Goal: Task Accomplishment & Management: Use online tool/utility

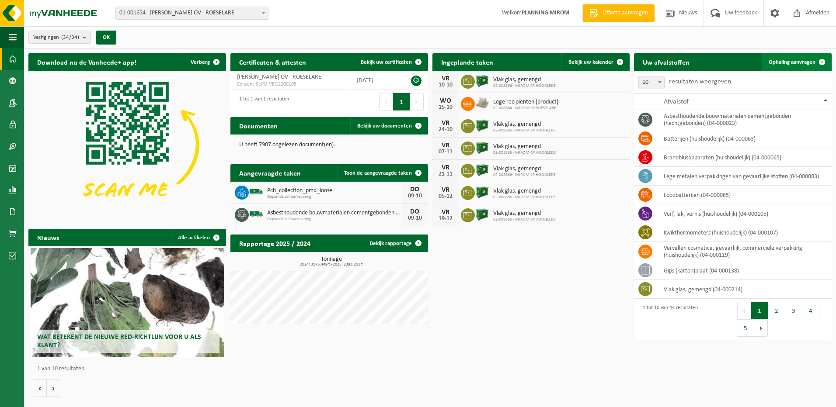
click at [788, 58] on link "Ophaling aanvragen" at bounding box center [795, 61] width 69 height 17
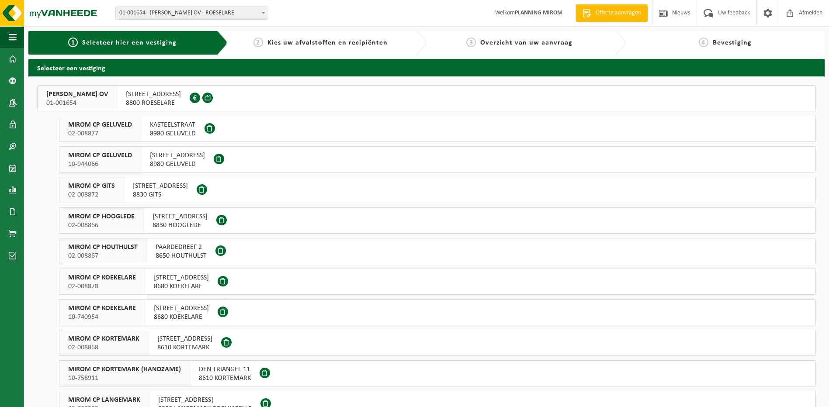
click at [181, 98] on span "OOSTNIEUWKERKSESTEENWEG 121" at bounding box center [153, 94] width 55 height 9
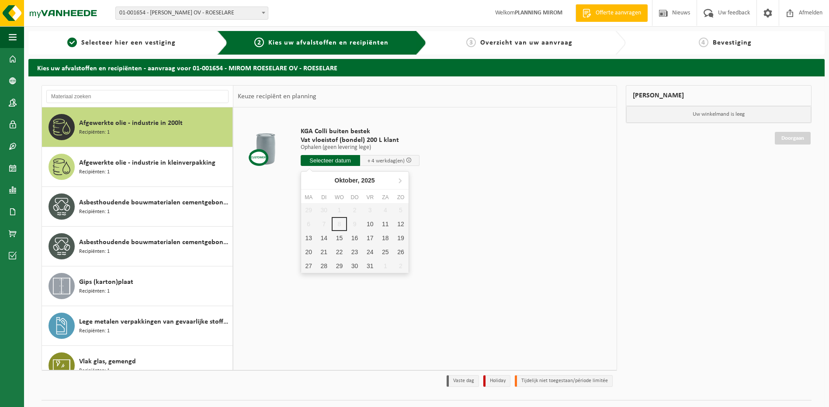
click at [336, 161] on input "text" at bounding box center [330, 160] width 59 height 11
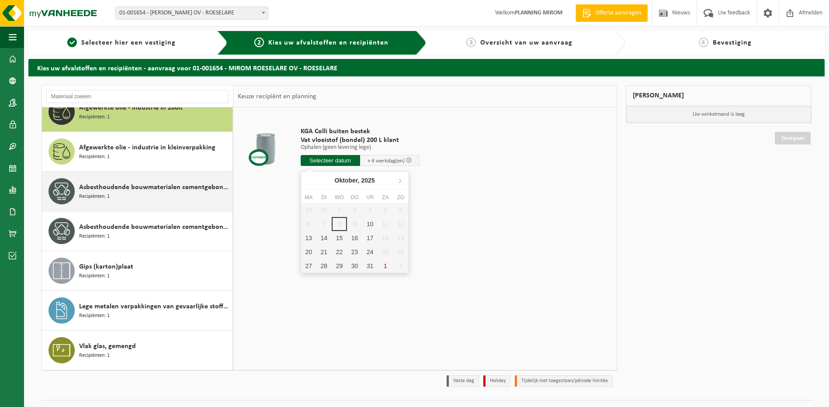
scroll to position [20, 0]
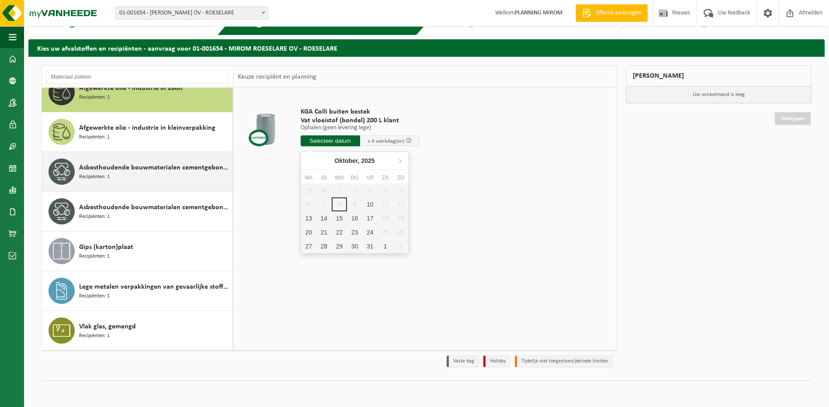
click at [144, 179] on div "Asbesthoudende bouwmaterialen cementgebonden (hechtgebonden) Recipiënten: 1" at bounding box center [154, 172] width 151 height 26
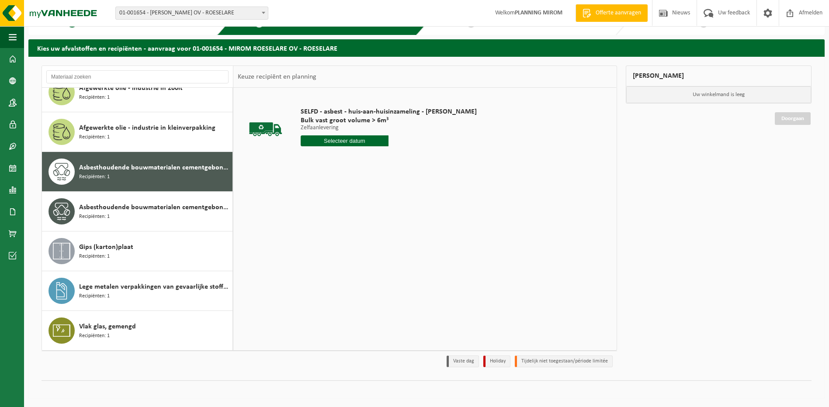
click at [348, 143] on input "text" at bounding box center [345, 140] width 88 height 11
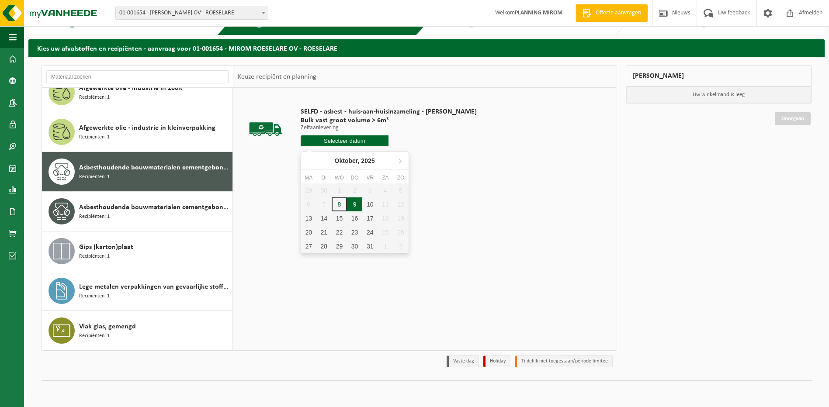
click at [356, 202] on div "9" at bounding box center [354, 205] width 15 height 14
type input "Van 2025-10-09"
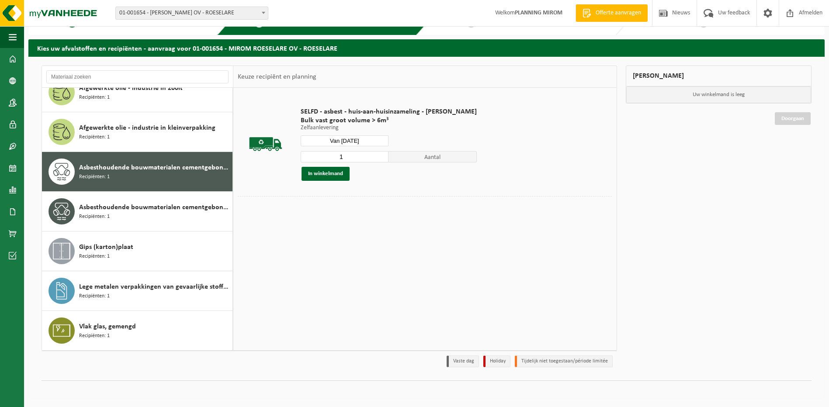
click at [354, 155] on input "1" at bounding box center [345, 156] width 88 height 11
type input "2"
click at [381, 154] on input "2" at bounding box center [345, 156] width 88 height 11
click at [331, 170] on button "In winkelmand" at bounding box center [326, 174] width 48 height 14
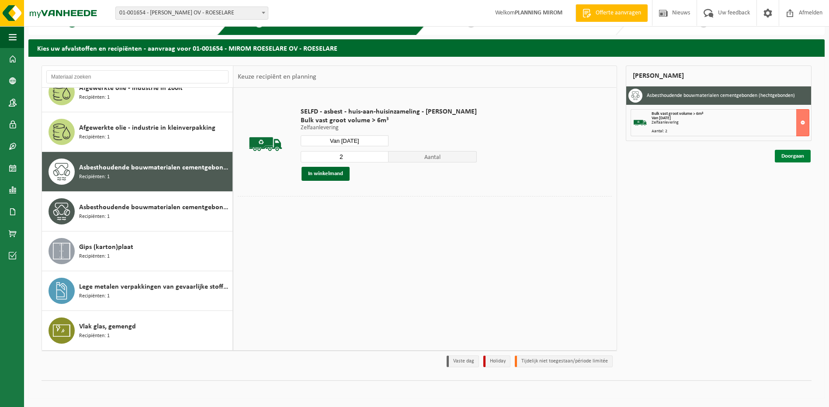
click at [799, 160] on link "Doorgaan" at bounding box center [793, 156] width 36 height 13
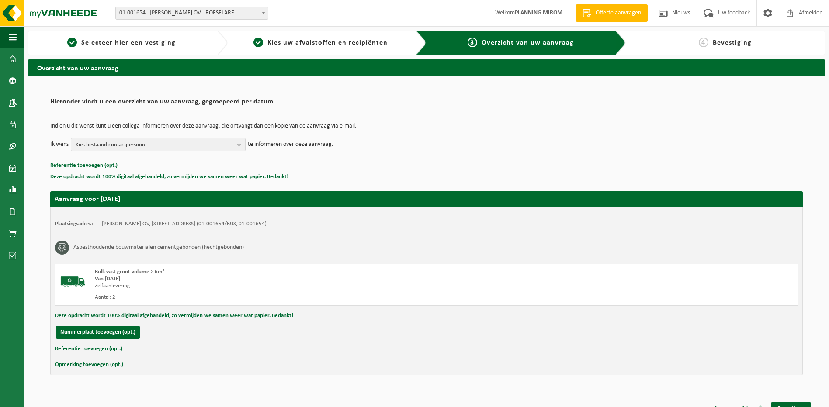
scroll to position [12, 0]
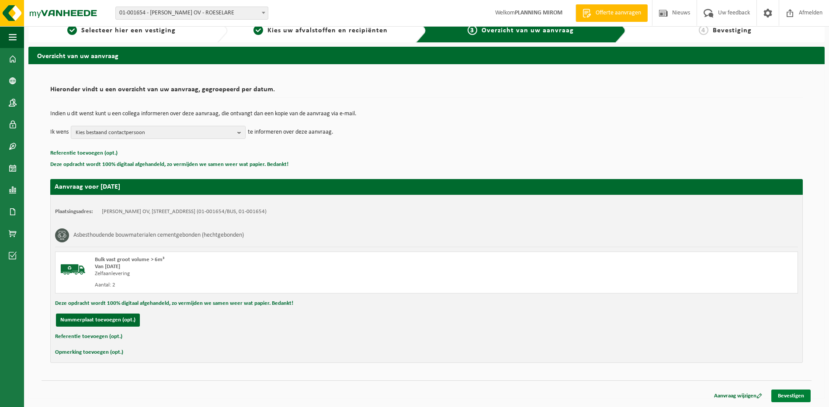
click at [791, 395] on link "Bevestigen" at bounding box center [790, 396] width 39 height 13
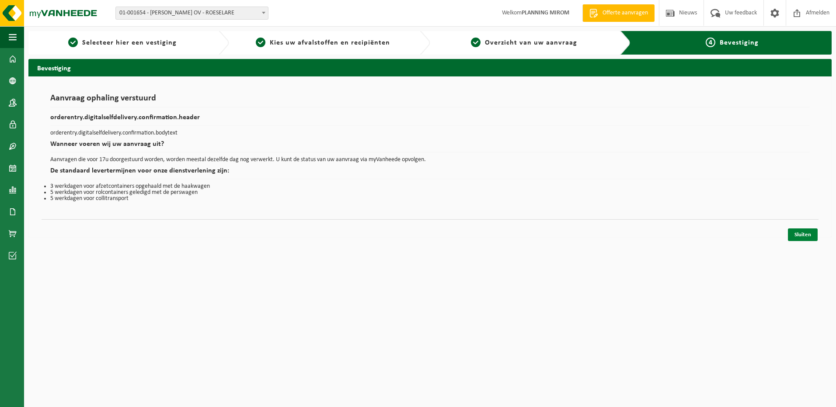
click at [793, 230] on link "Sluiten" at bounding box center [803, 235] width 30 height 13
